Goal: Task Accomplishment & Management: Manage account settings

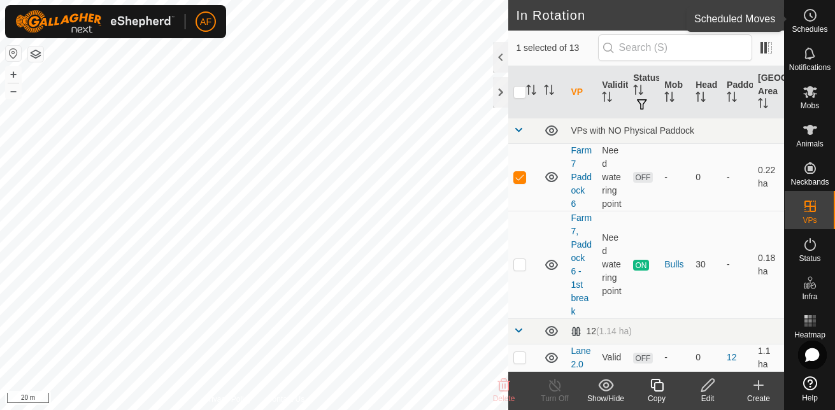
click at [810, 24] on es-schedule-vp-svg-icon at bounding box center [809, 15] width 23 height 20
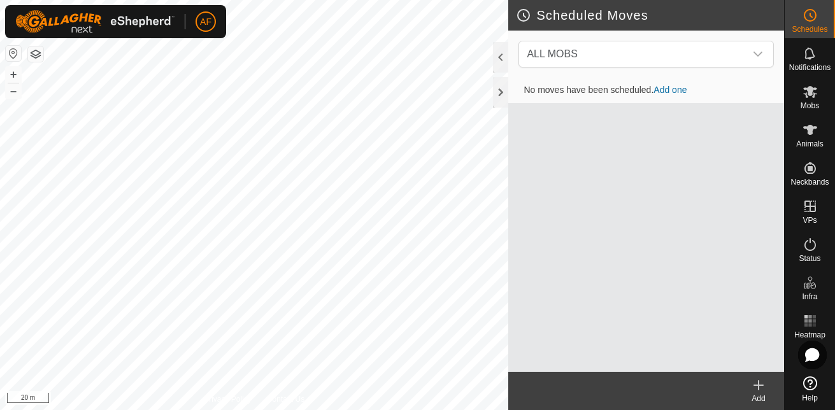
click at [671, 88] on link "Add one" at bounding box center [669, 90] width 33 height 10
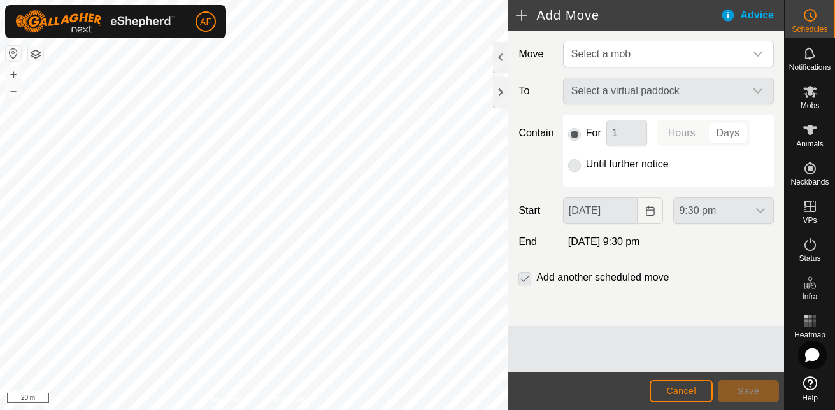
click at [746, 90] on div "Select a virtual paddock" at bounding box center [668, 91] width 221 height 27
click at [759, 55] on icon "dropdown trigger" at bounding box center [757, 54] width 9 height 5
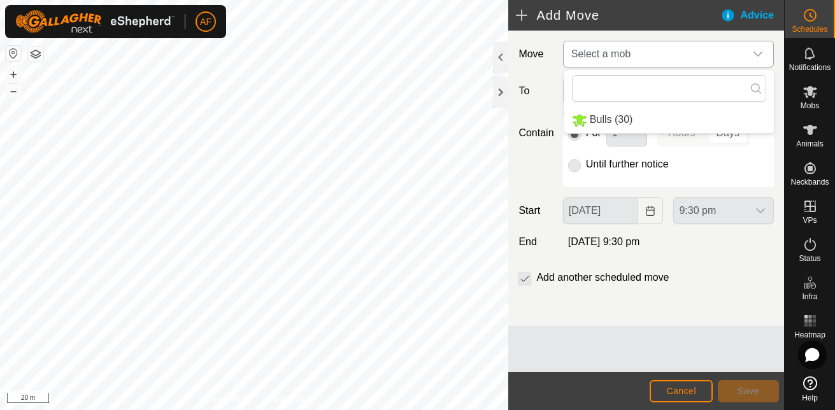
click at [626, 122] on li "Bulls (30)" at bounding box center [668, 120] width 209 height 26
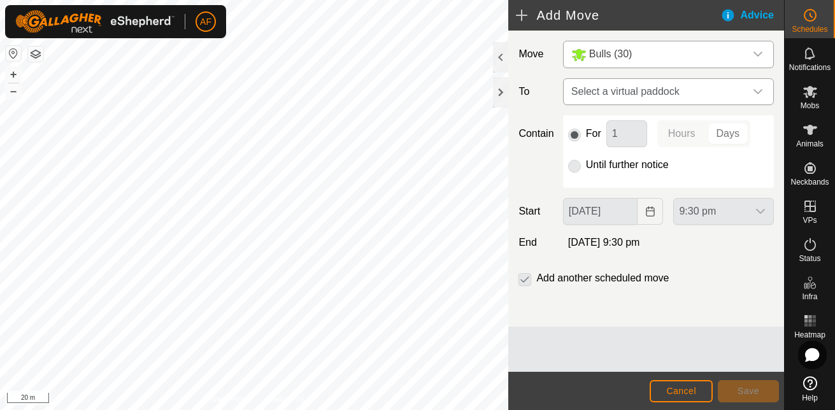
click at [755, 90] on icon "dropdown trigger" at bounding box center [757, 91] width 9 height 5
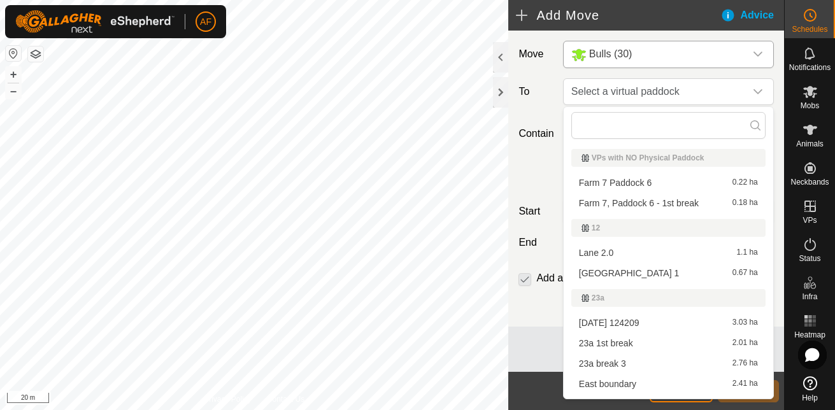
click at [647, 182] on li "Farm 7 Paddock 6 0.22 ha" at bounding box center [668, 182] width 194 height 19
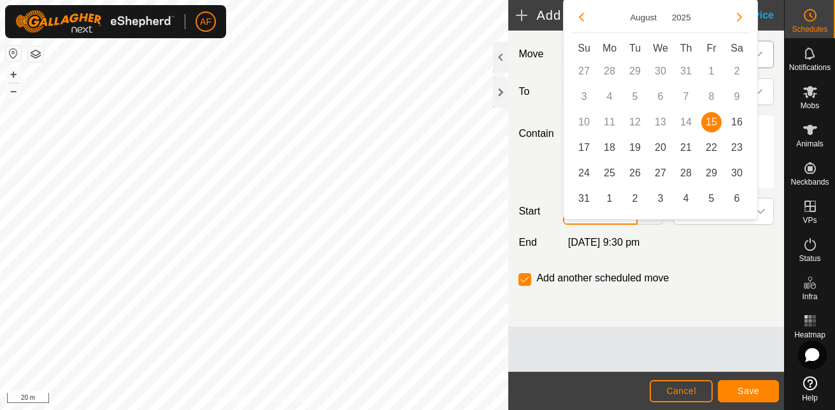
click at [581, 208] on body "AF Schedules Notifications Mobs Animals Neckbands VPs Status Infra Heatmap Help…" at bounding box center [417, 205] width 835 height 410
click at [737, 118] on span "16" at bounding box center [736, 122] width 20 height 20
type input "[DATE]"
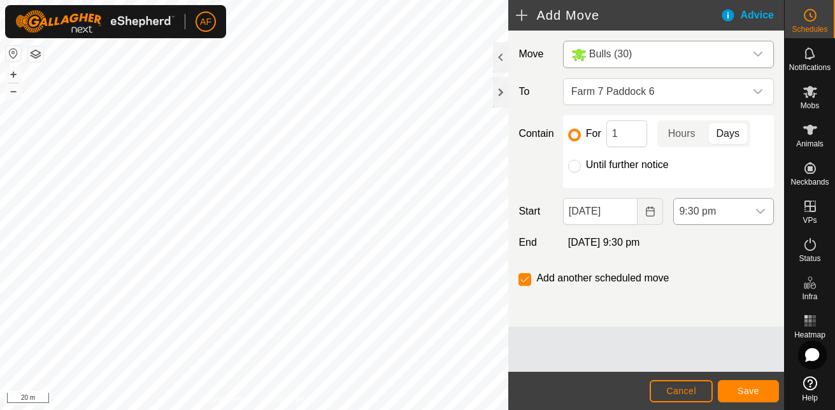
click at [762, 210] on icon "dropdown trigger" at bounding box center [760, 211] width 10 height 10
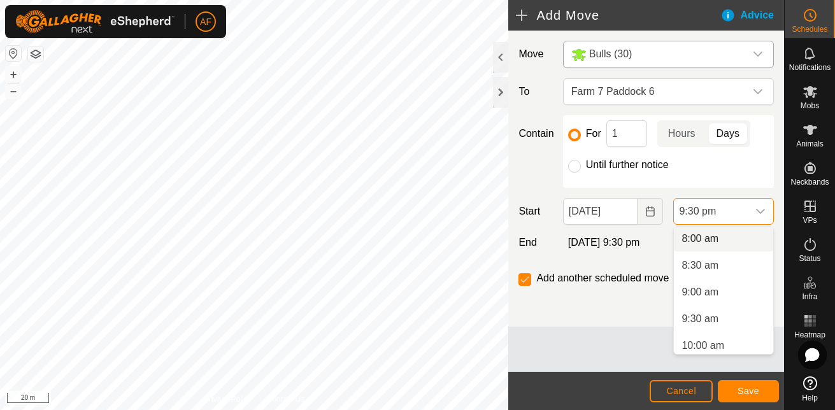
scroll to position [428, 0]
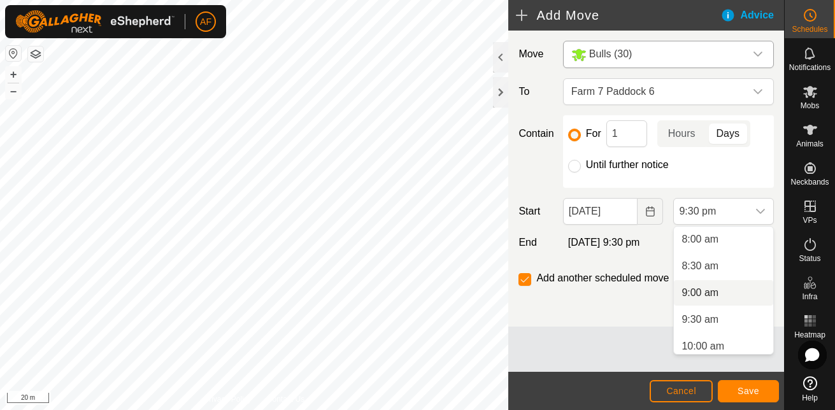
click at [708, 293] on li "9:00 am" at bounding box center [722, 292] width 99 height 25
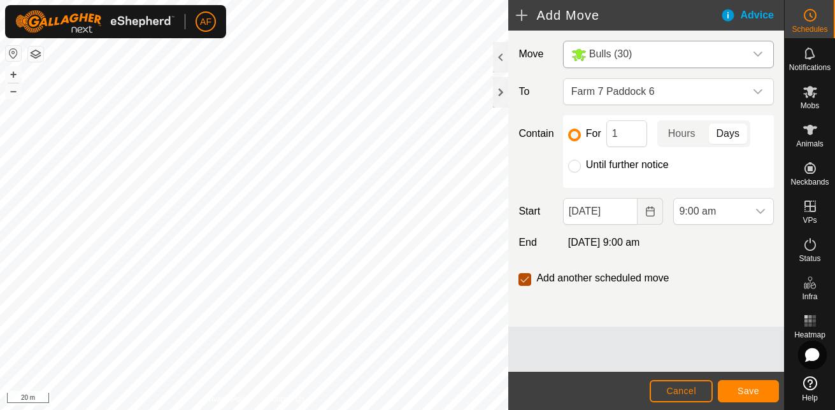
click at [526, 282] on input "checkbox" at bounding box center [524, 279] width 13 height 13
checkbox input "false"
click at [576, 137] on input "For" at bounding box center [574, 135] width 13 height 13
click at [761, 83] on div "dropdown trigger" at bounding box center [757, 91] width 25 height 25
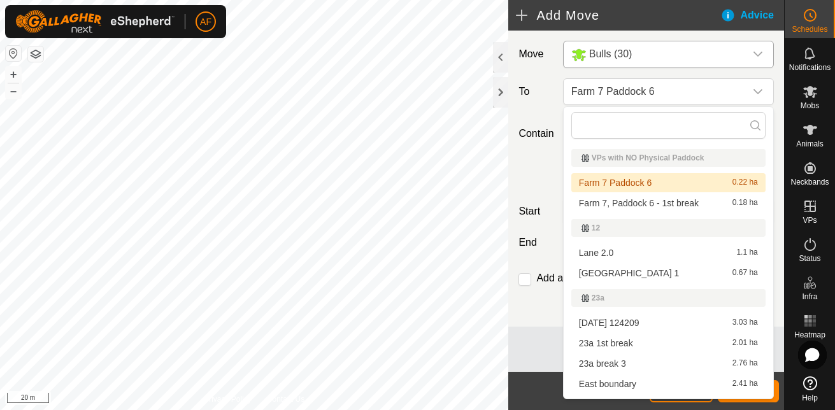
click at [668, 180] on li "Farm 7 Paddock 6 0.22 ha" at bounding box center [668, 182] width 194 height 19
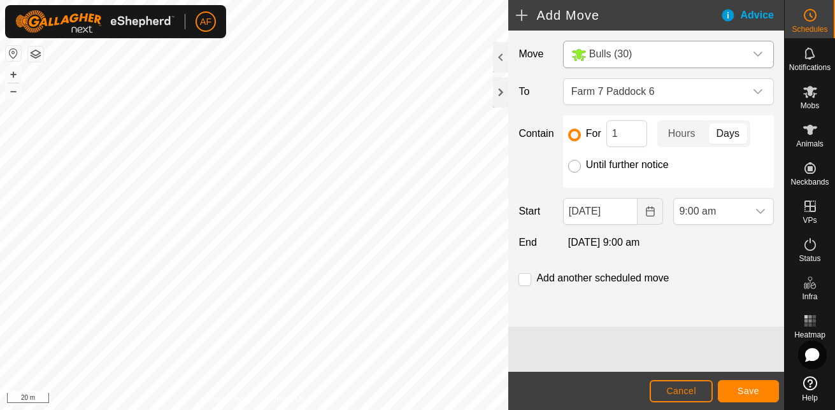
click at [574, 165] on input "Until further notice" at bounding box center [574, 166] width 13 height 13
radio input "true"
click at [573, 244] on label "∞" at bounding box center [571, 242] width 17 height 11
click at [757, 17] on div "Advice" at bounding box center [752, 15] width 64 height 15
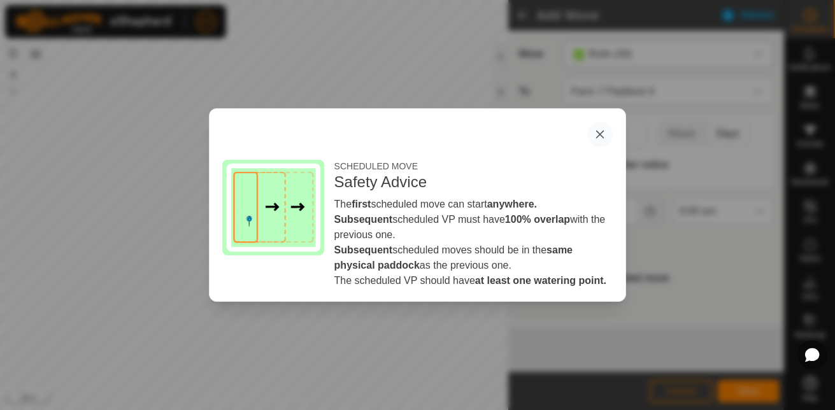
click at [599, 132] on button "button" at bounding box center [599, 134] width 25 height 25
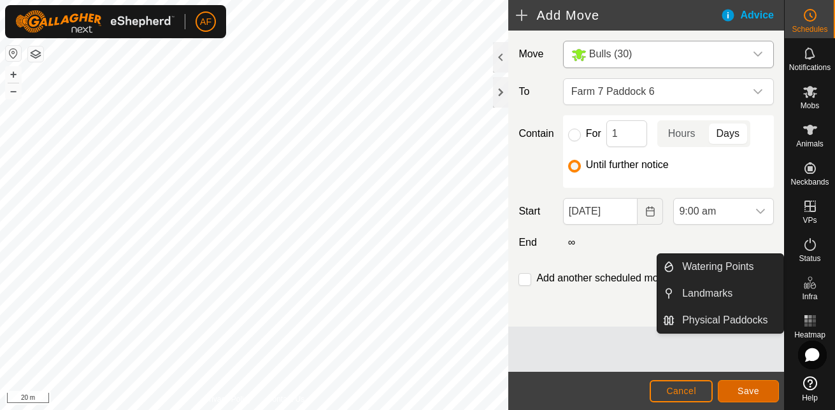
click at [749, 388] on span "Save" at bounding box center [748, 391] width 22 height 10
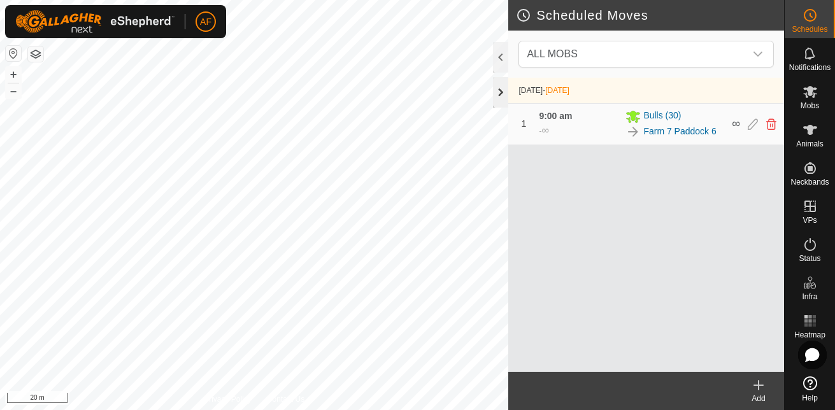
click at [497, 92] on div at bounding box center [500, 92] width 15 height 31
